Goal: Find contact information: Find contact information

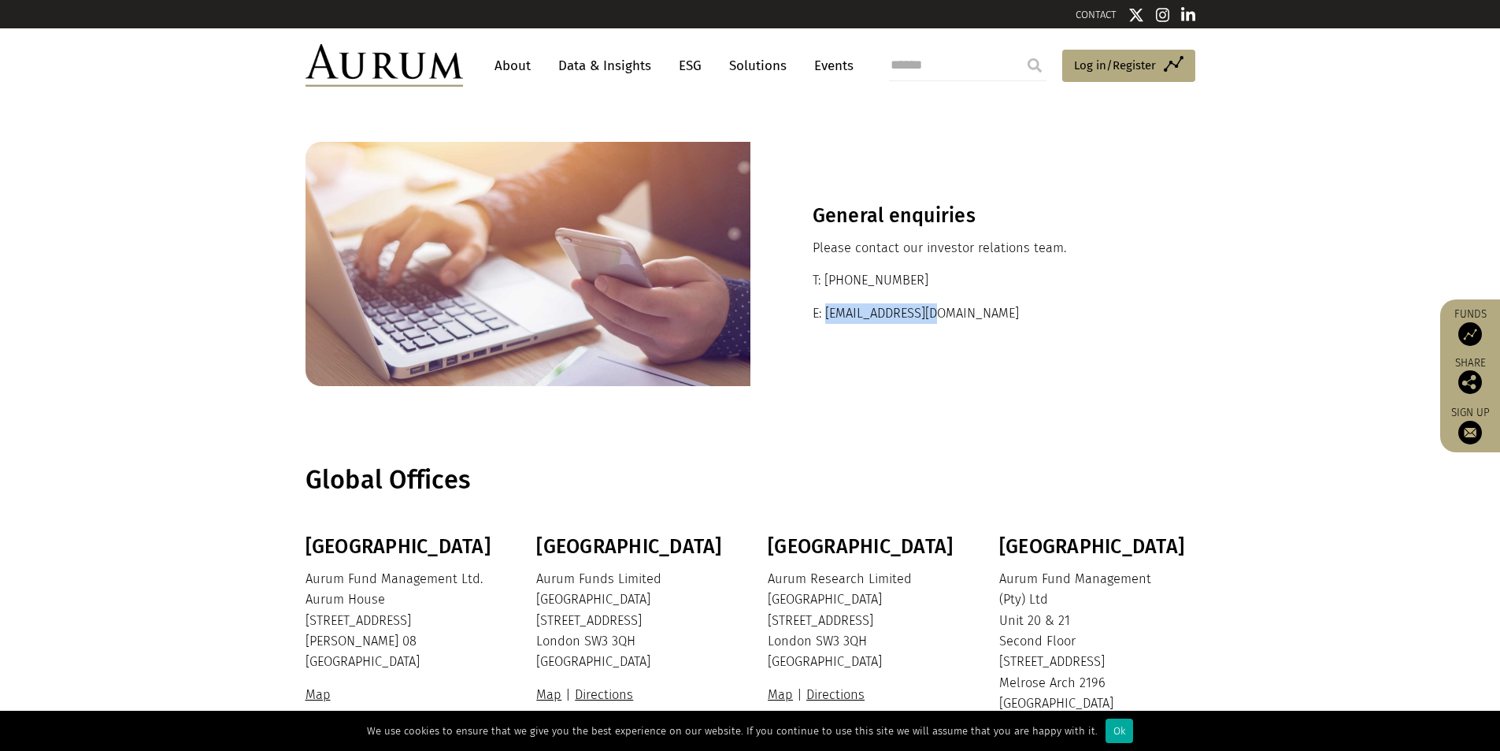
drag, startPoint x: 969, startPoint y: 314, endPoint x: 826, endPoint y: 319, distance: 143.4
click at [826, 319] on p "E: ir@aurumfunds.com" at bounding box center [973, 313] width 321 height 20
copy p "ir@aurumfunds.com"
click at [1043, 425] on section "Global Offices" at bounding box center [750, 479] width 1500 height 109
click at [1132, 65] on span "Log in/Register" at bounding box center [1115, 65] width 82 height 19
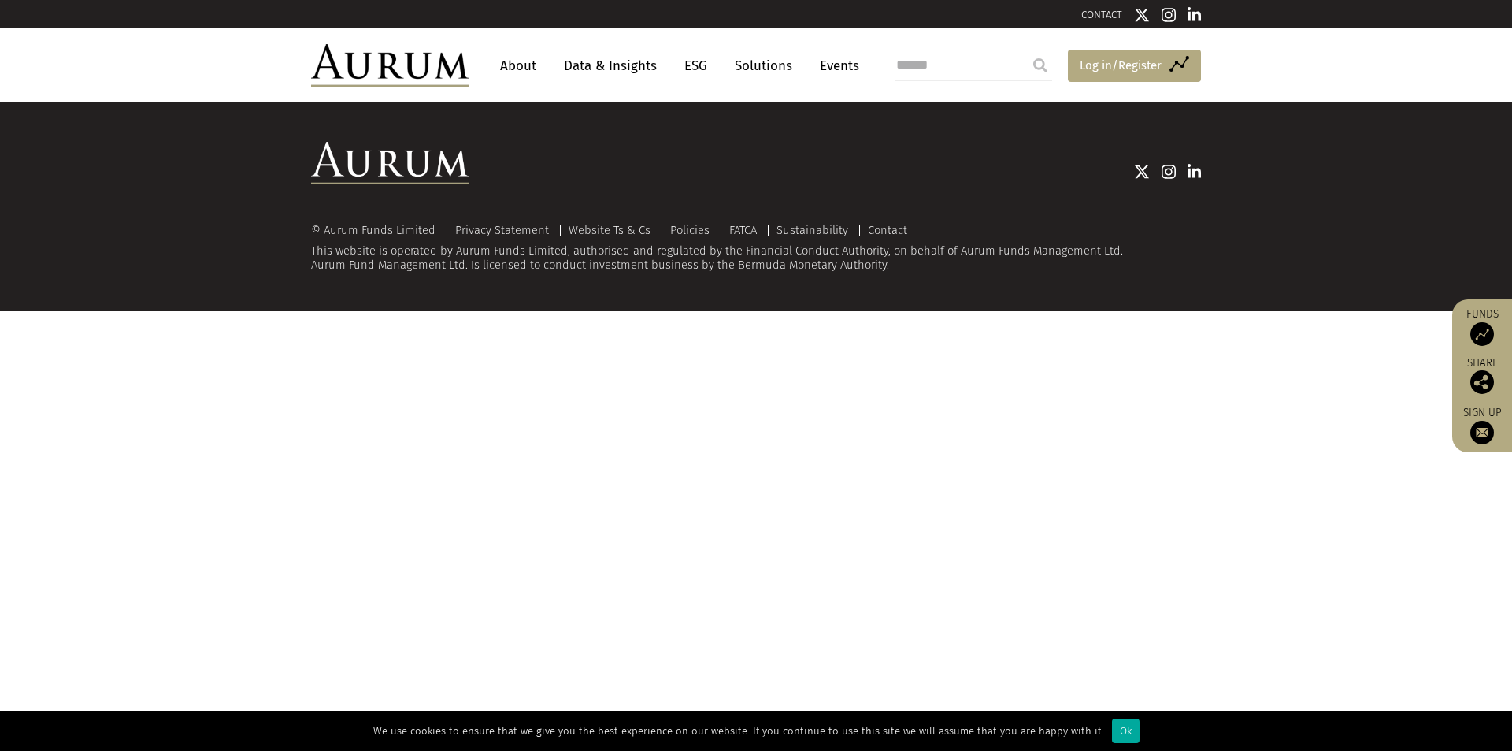
click at [1101, 68] on span "Log in/Register" at bounding box center [1121, 65] width 82 height 19
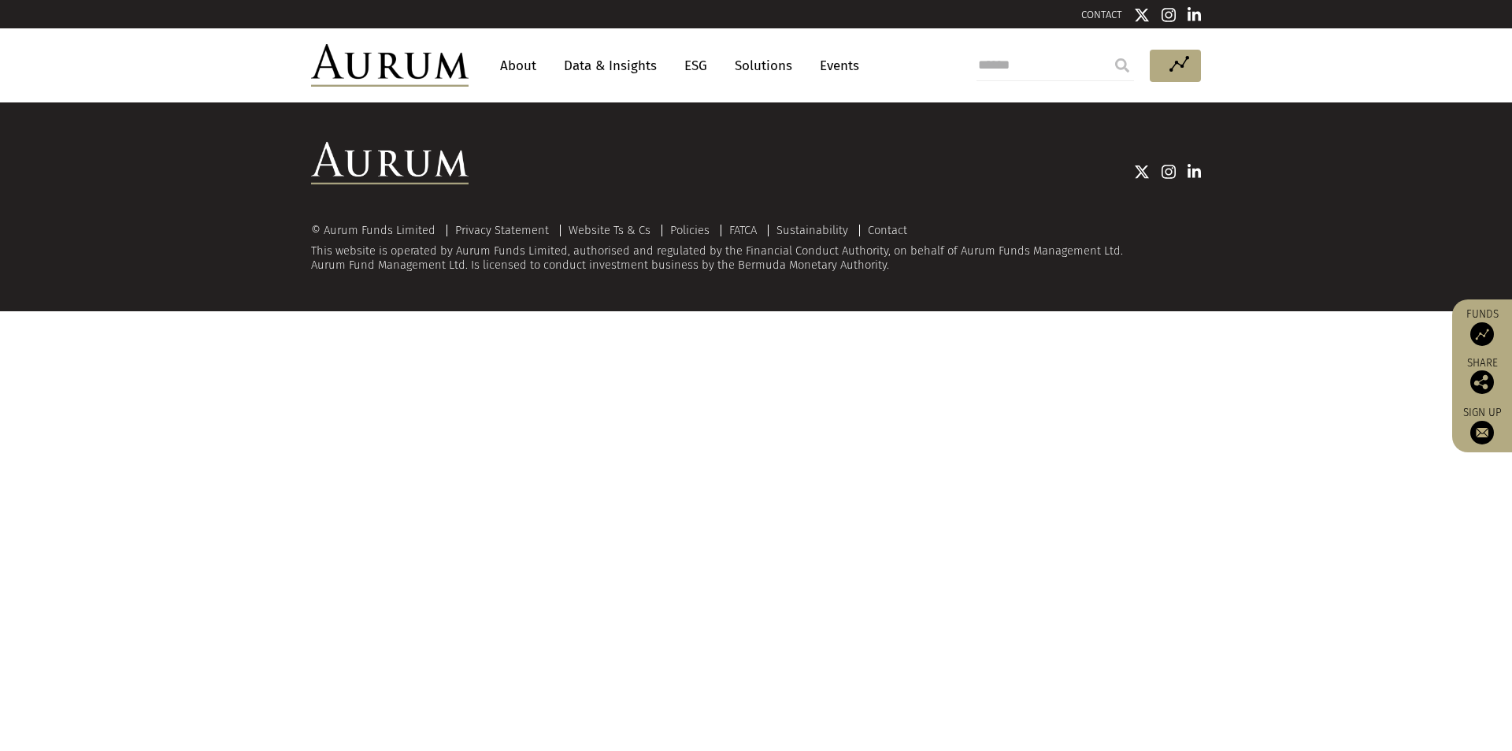
drag, startPoint x: 1096, startPoint y: 70, endPoint x: 914, endPoint y: 119, distance: 188.4
click at [914, 119] on div "© Aurum Funds Limited Privacy Statement Website Ts & Cs Policies FATCA Sustaina…" at bounding box center [756, 206] width 1512 height 209
